Goal: Information Seeking & Learning: Learn about a topic

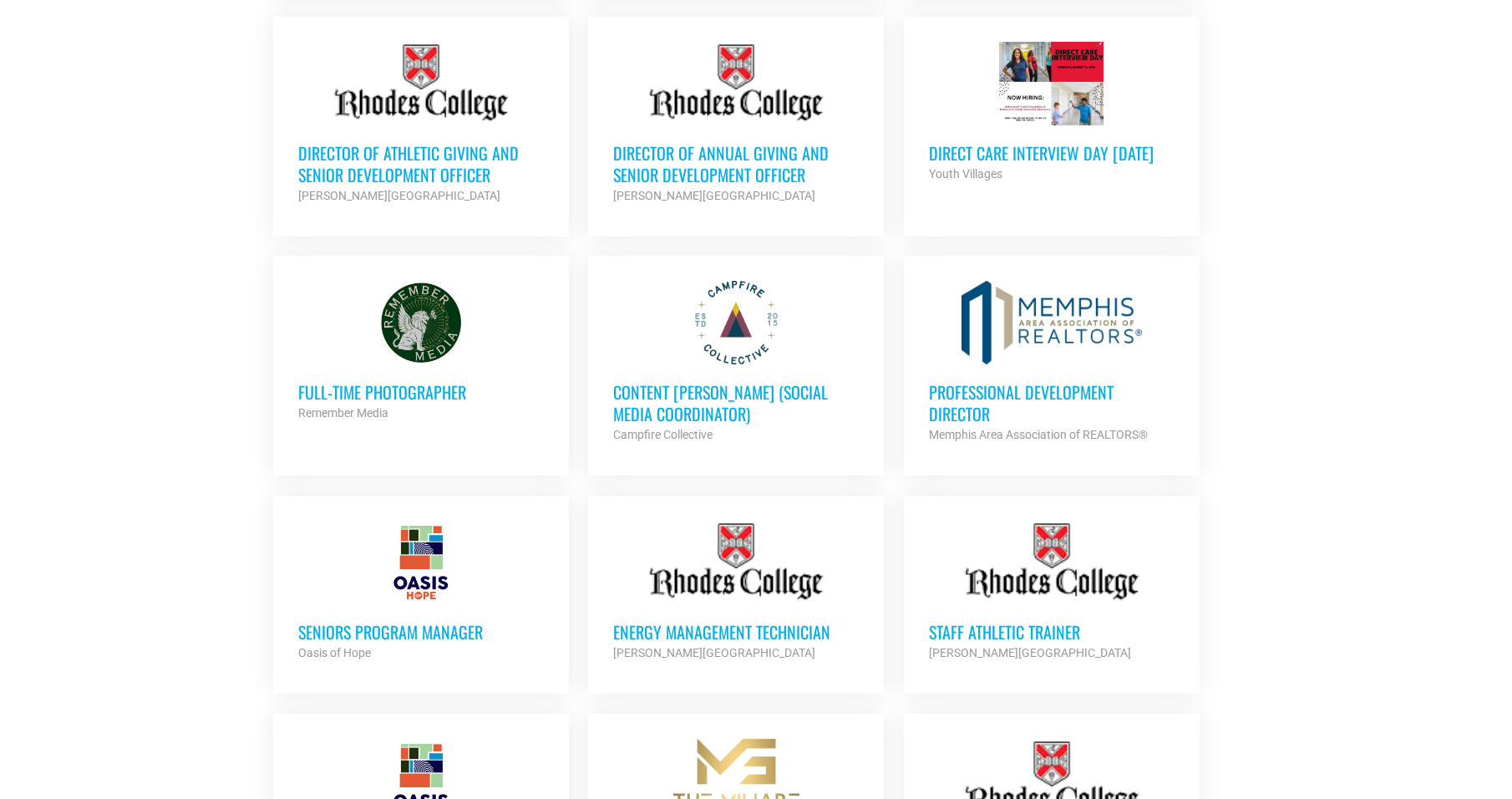
scroll to position [1002, 0]
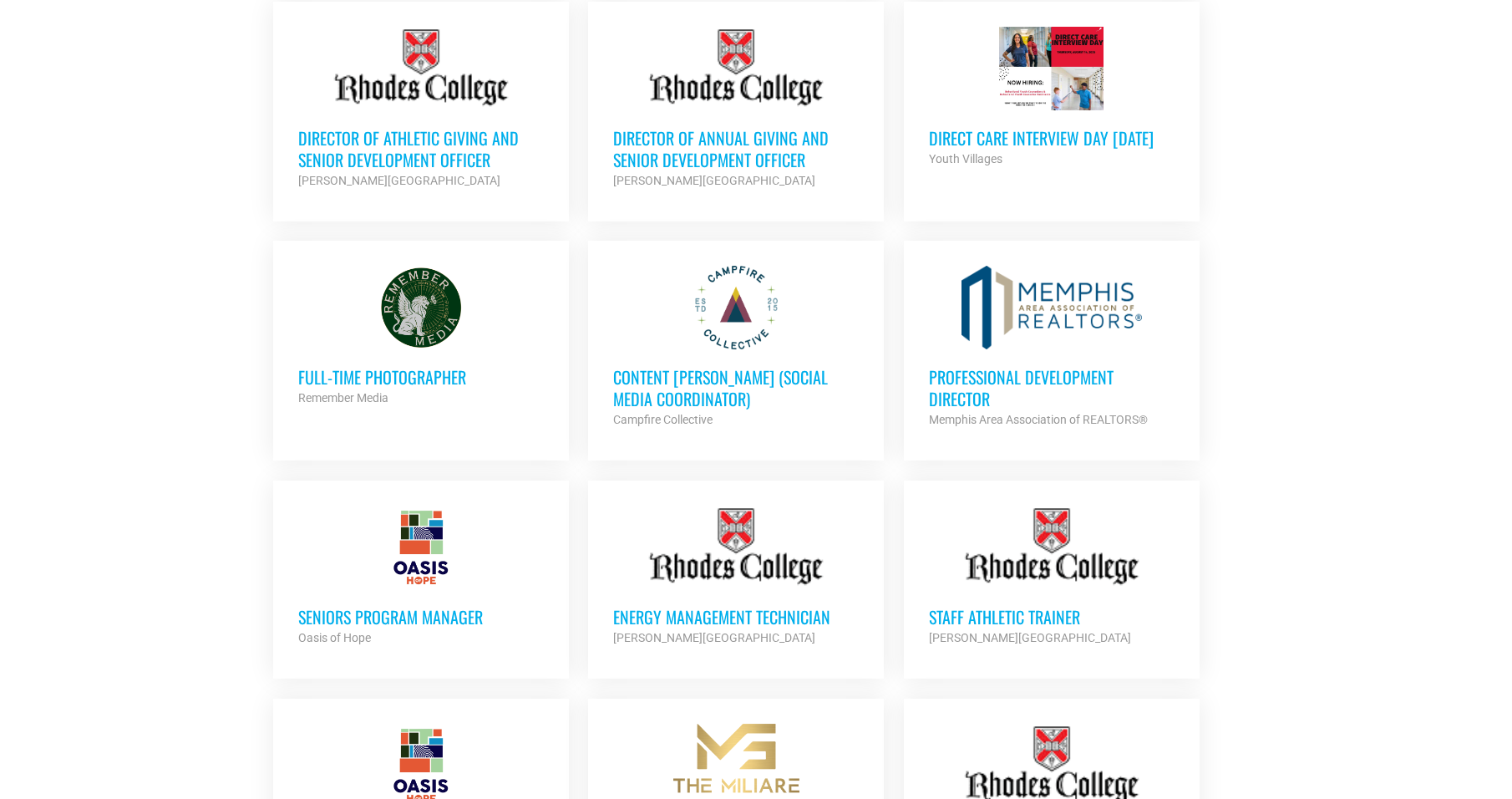
click at [407, 366] on h3 "Full-Time Photographer" at bounding box center [421, 377] width 246 height 22
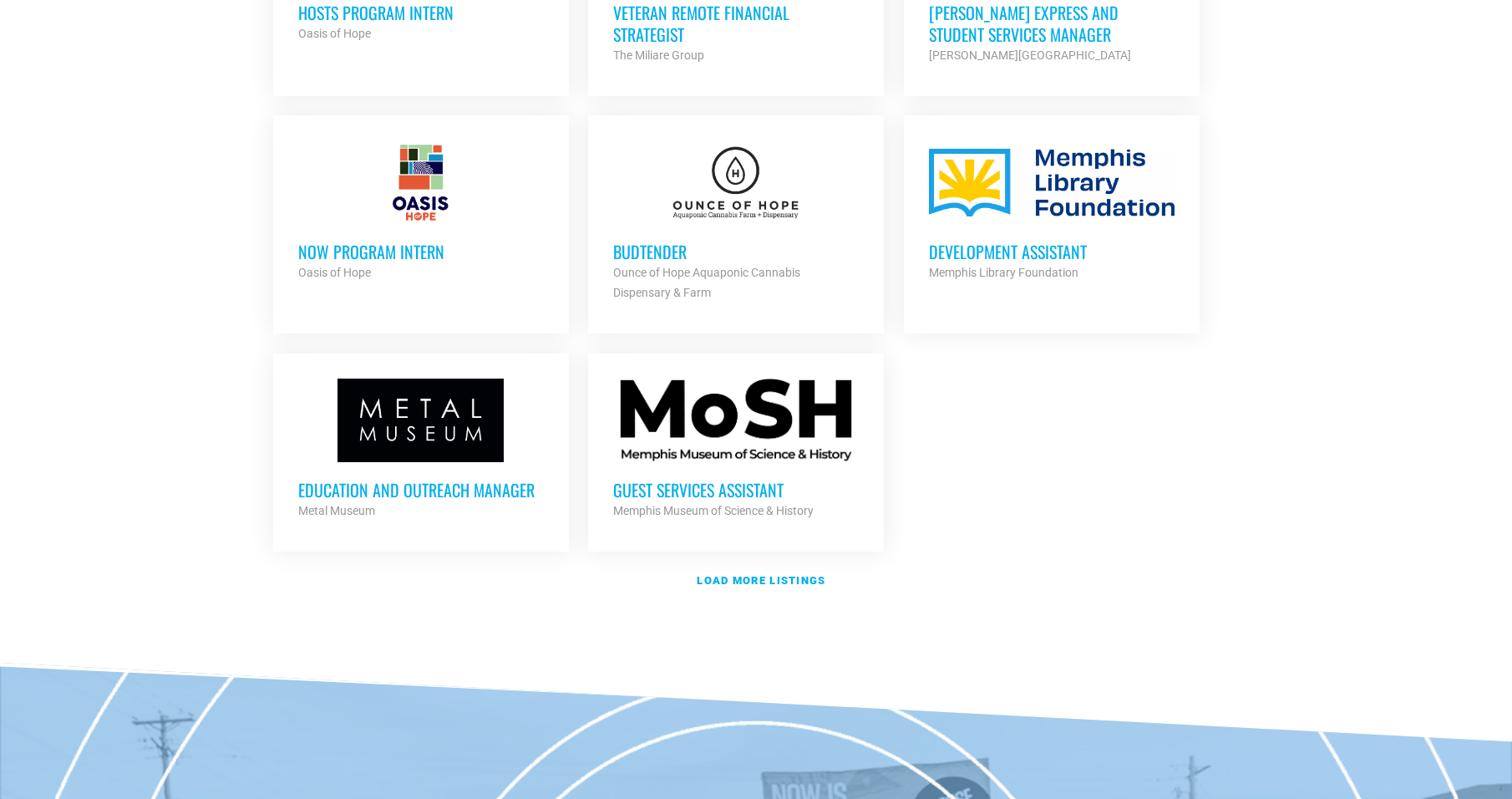
scroll to position [1839, 0]
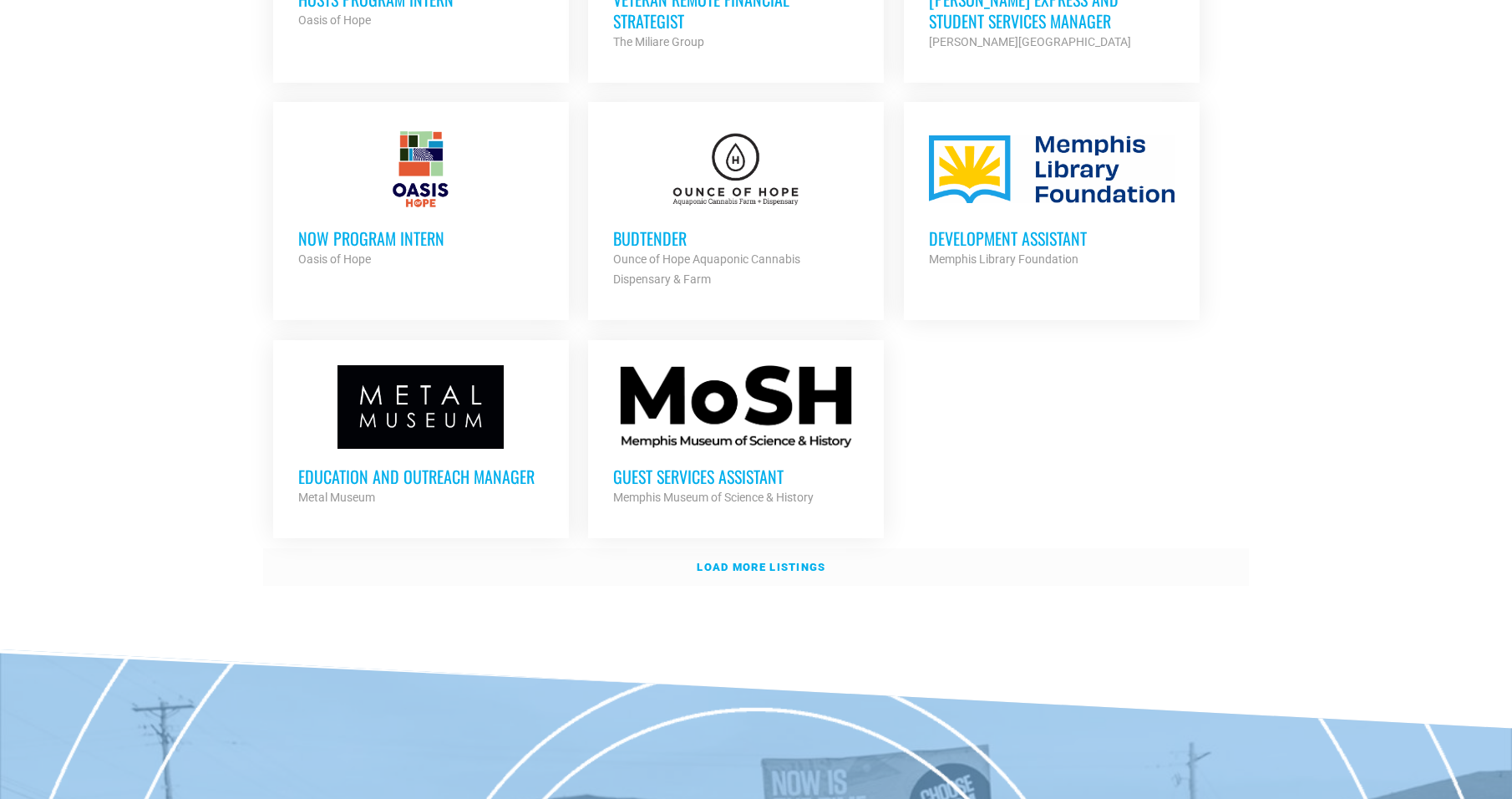
click at [809, 561] on strong "Load more listings" at bounding box center [761, 567] width 129 height 13
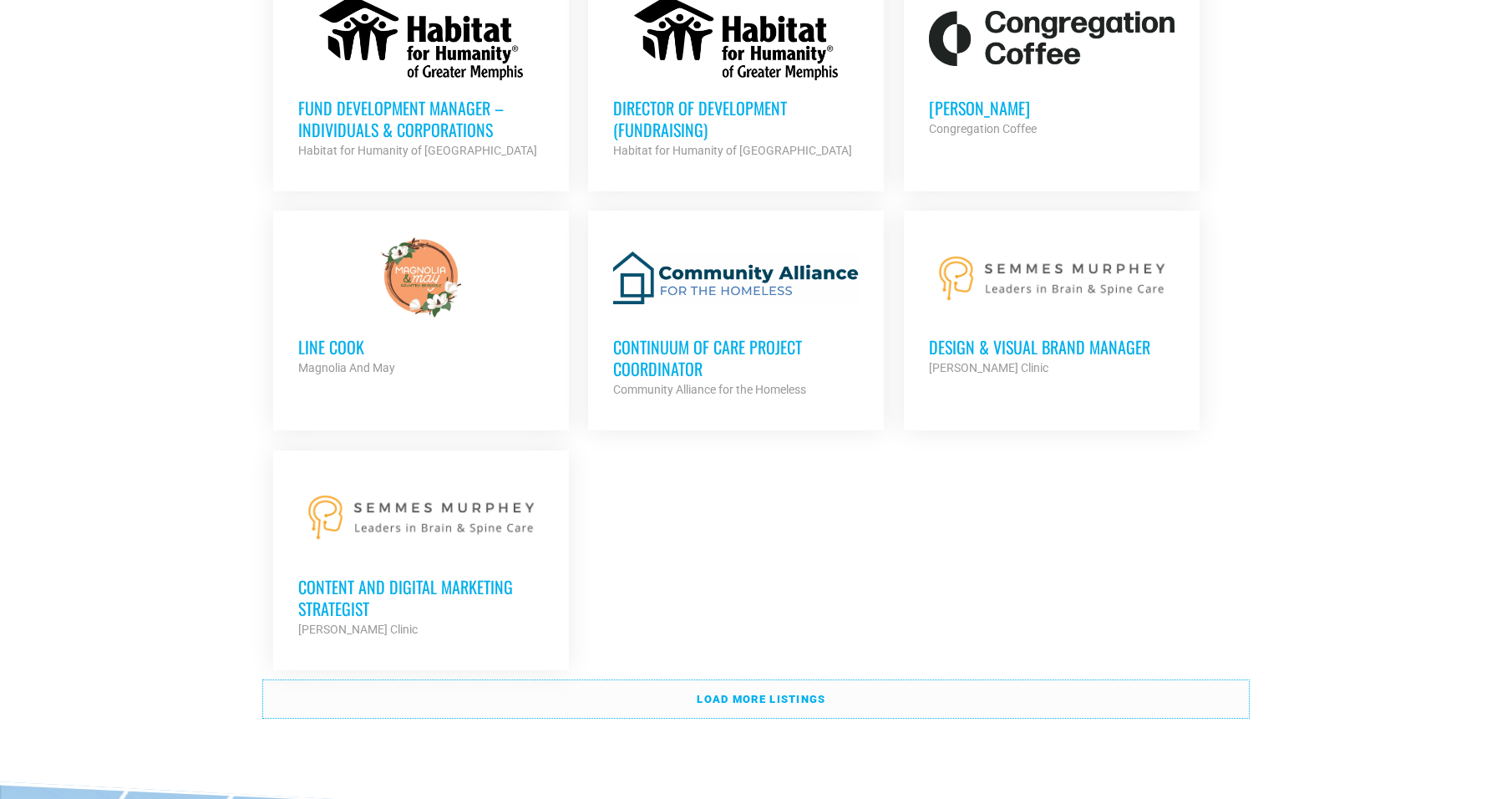
scroll to position [3593, 0]
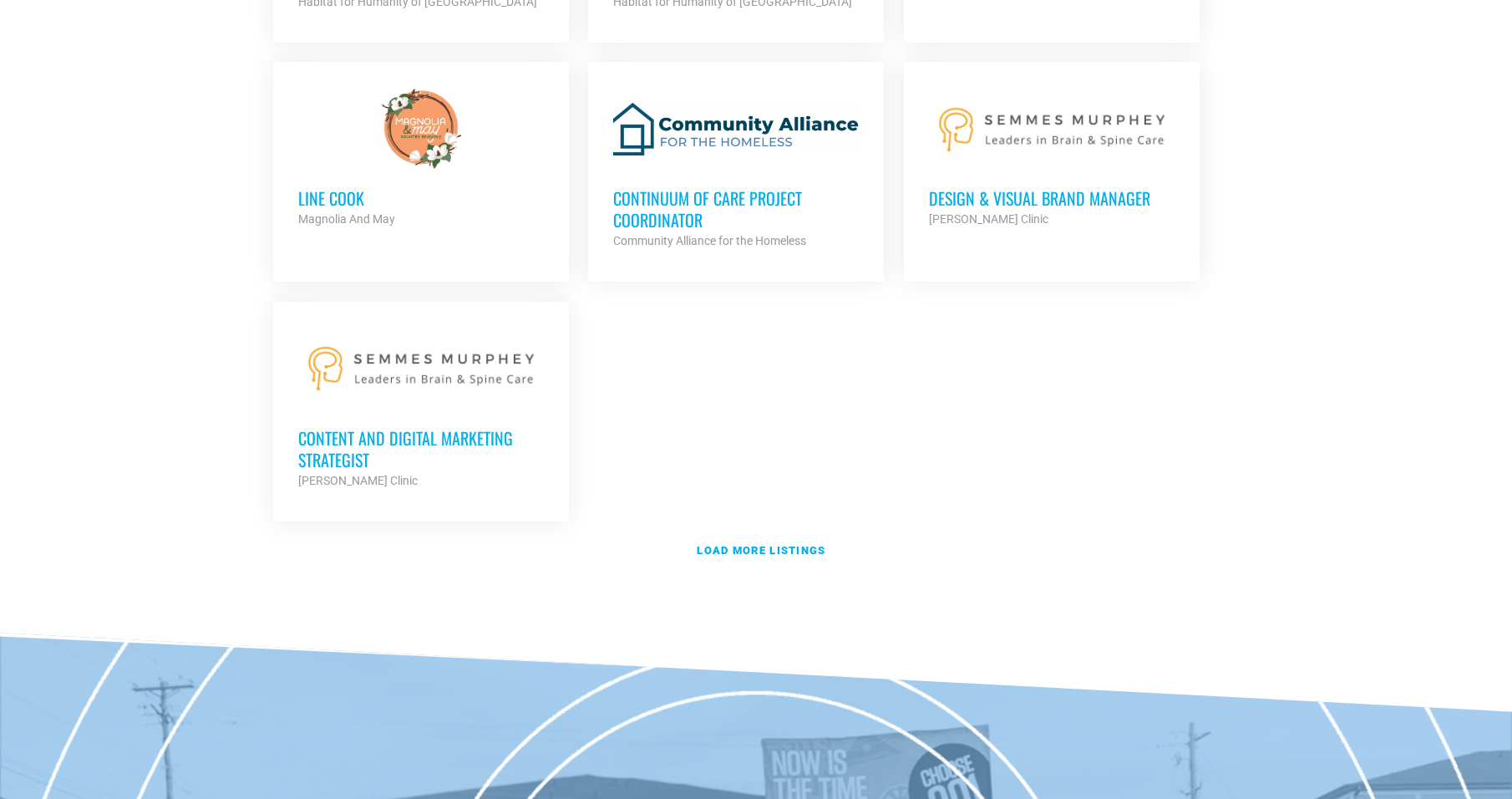
click at [424, 427] on h3 "Content and Digital Marketing Strategist" at bounding box center [421, 448] width 246 height 43
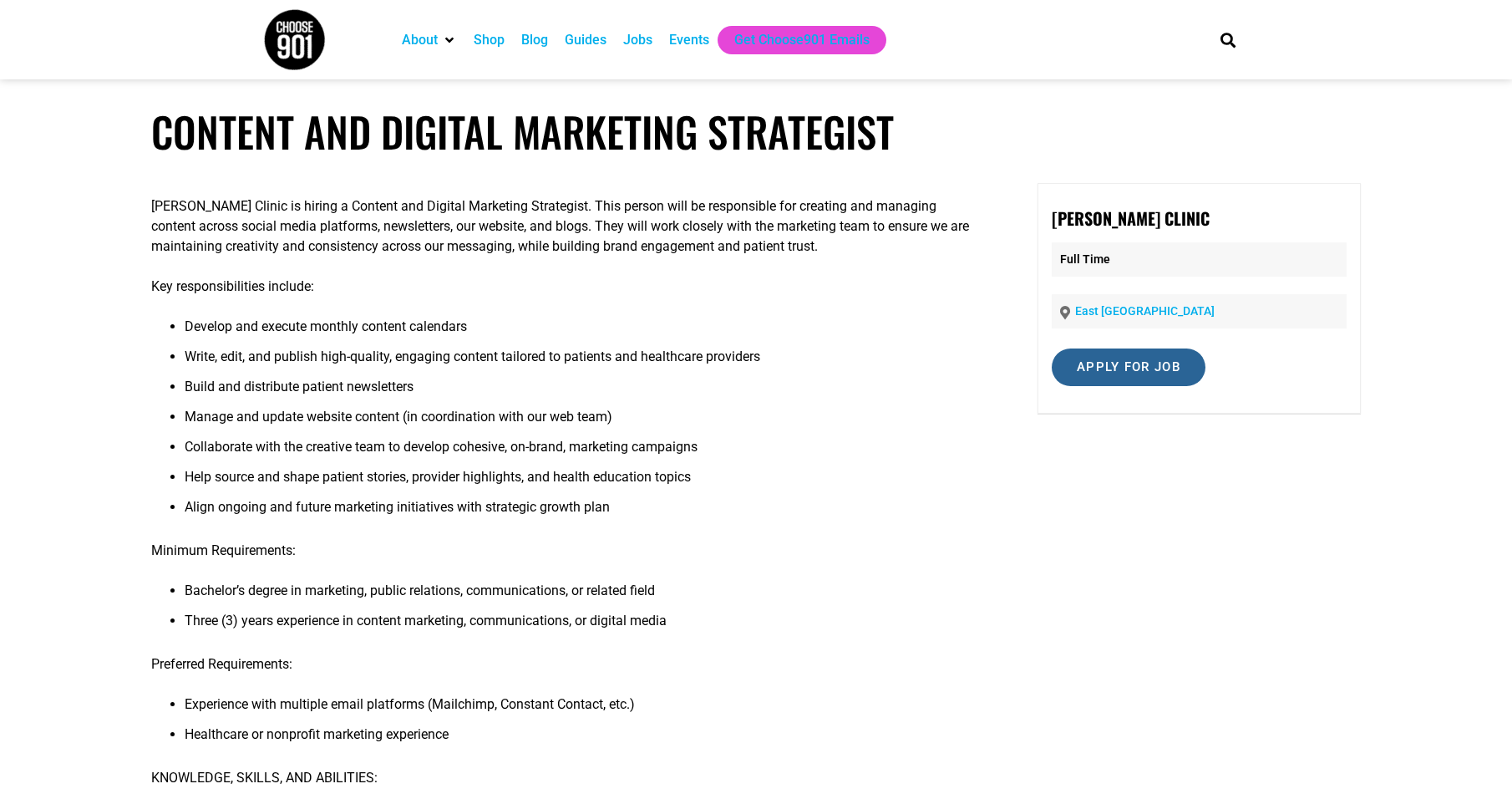
click at [1122, 357] on input "Apply for job" at bounding box center [1129, 367] width 154 height 38
